Goal: Task Accomplishment & Management: Use online tool/utility

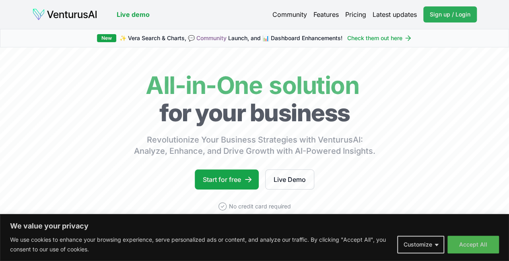
click at [438, 10] on span "Sign up / Login" at bounding box center [449, 14] width 41 height 8
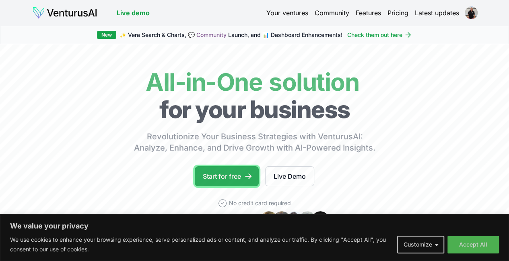
click at [228, 185] on link "Start for free" at bounding box center [227, 176] width 64 height 20
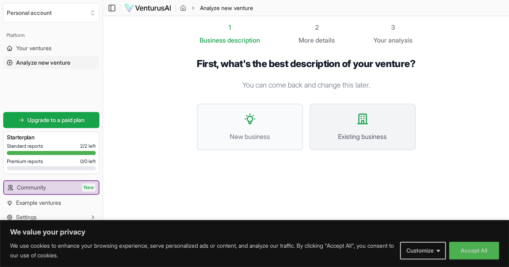
click at [351, 120] on button "Existing business" at bounding box center [362, 127] width 106 height 47
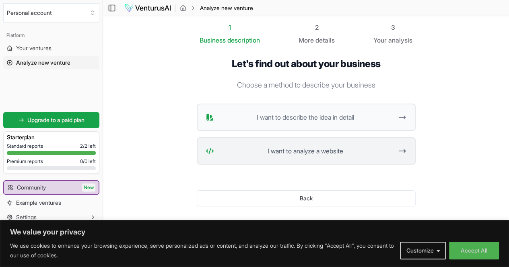
click at [370, 156] on span "I want to analyze a website" at bounding box center [305, 151] width 176 height 10
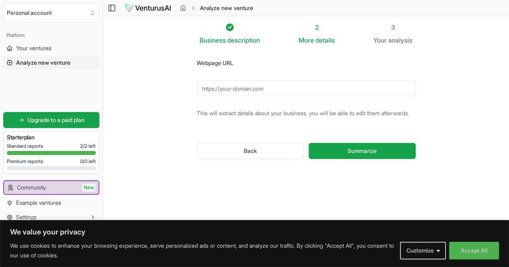
click at [304, 90] on input "Webpage URL" at bounding box center [306, 88] width 219 height 16
paste input "[URL][DOMAIN_NAME]"
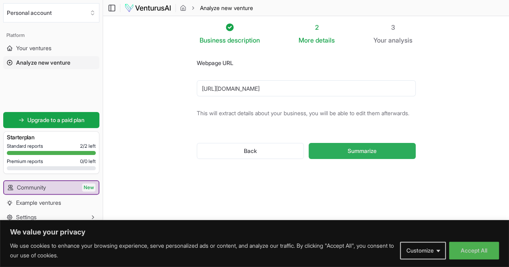
type input "[URL][DOMAIN_NAME]"
click at [365, 149] on span "Summarize" at bounding box center [361, 151] width 29 height 8
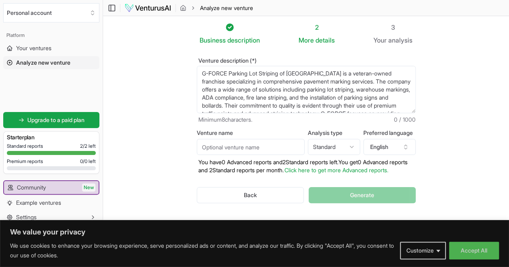
click at [289, 146] on input "Venture name" at bounding box center [251, 147] width 108 height 16
type input "G-FORCE Parking Lot Striping of [GEOGRAPHIC_DATA]"
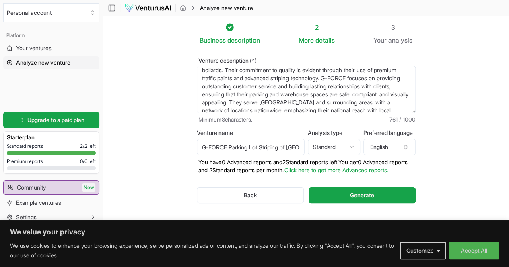
scroll to position [40, 0]
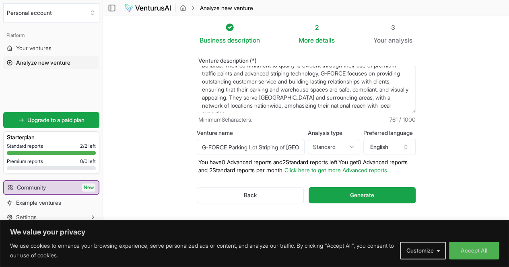
drag, startPoint x: 187, startPoint y: 72, endPoint x: 408, endPoint y: 119, distance: 226.0
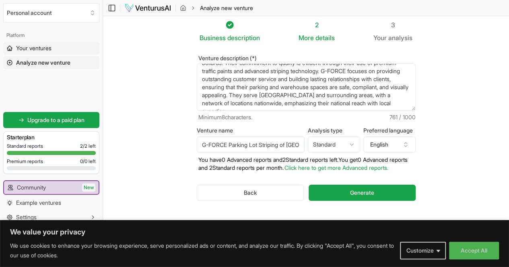
click at [37, 49] on span "Your ventures" at bounding box center [33, 48] width 35 height 8
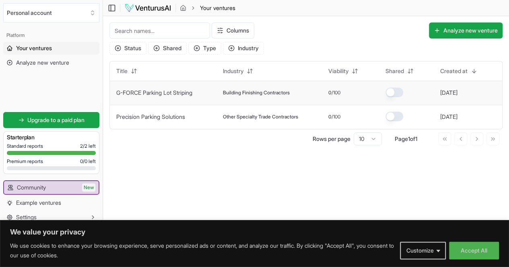
click at [163, 95] on link "G-FORCE Parking Lot Striping" at bounding box center [154, 92] width 76 height 7
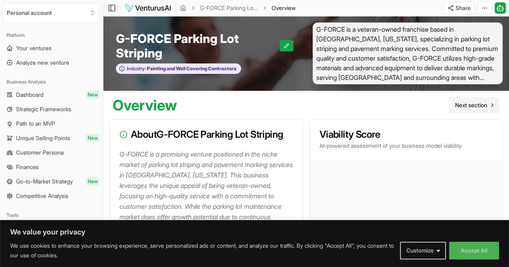
click at [472, 109] on span "Next section" at bounding box center [471, 105] width 32 height 8
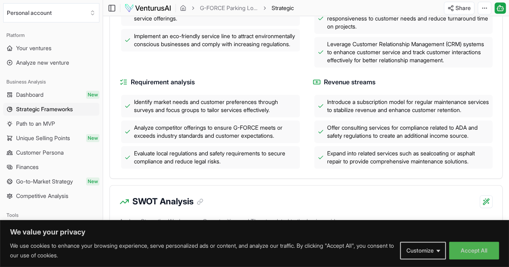
scroll to position [357, 0]
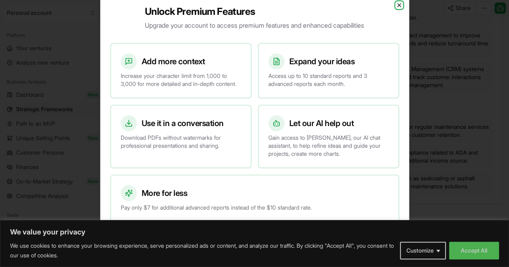
click at [399, 4] on icon "button" at bounding box center [398, 5] width 3 height 3
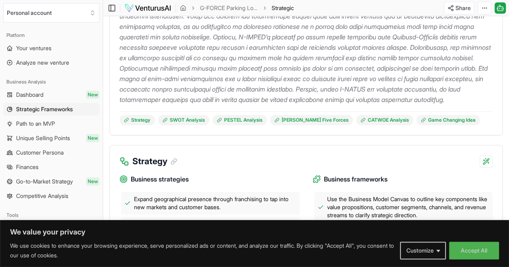
scroll to position [137, 0]
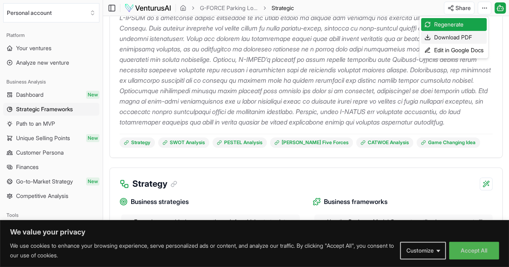
click at [467, 37] on div "Download PDF" at bounding box center [454, 37] width 66 height 13
